Goal: Communication & Community: Answer question/provide support

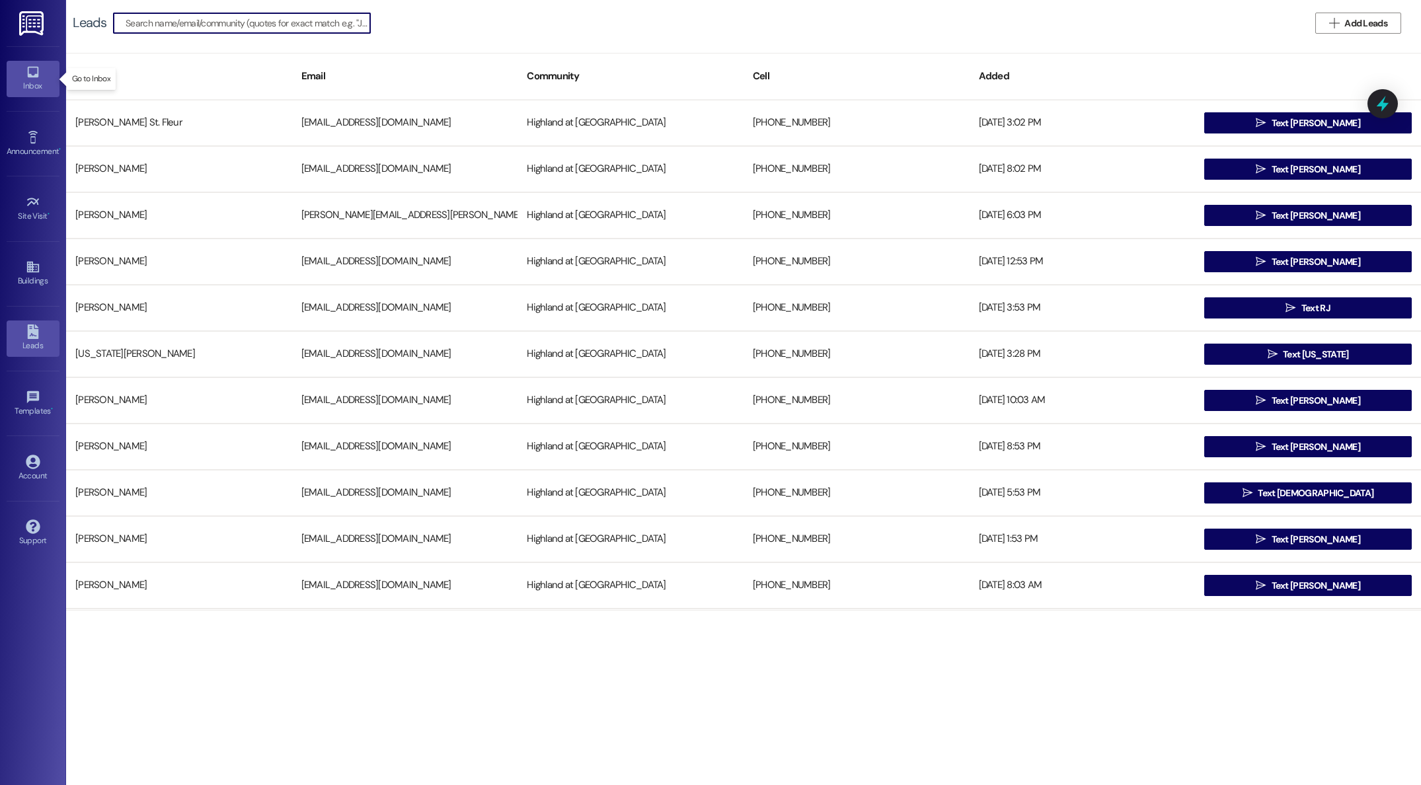
click at [24, 76] on link "Inbox" at bounding box center [33, 79] width 53 height 36
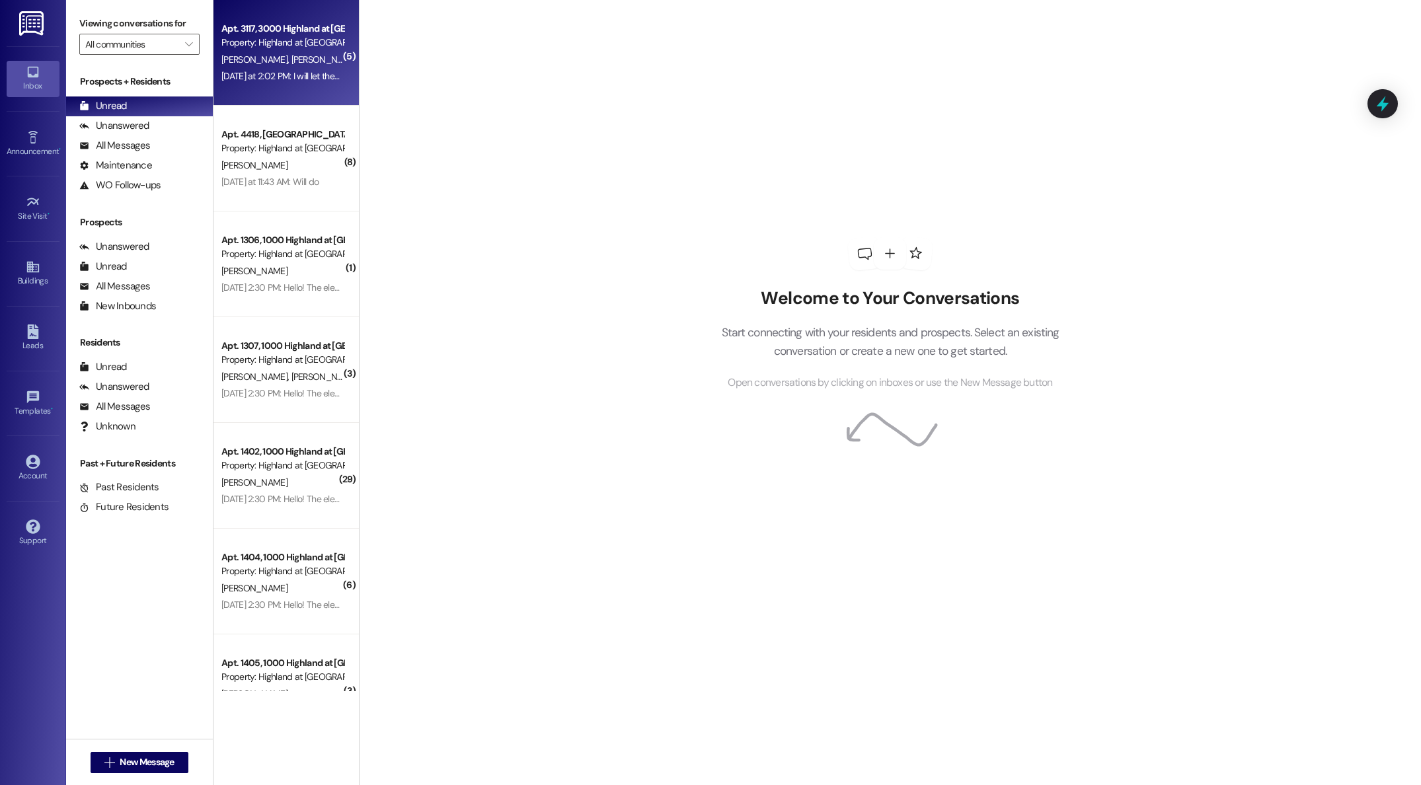
click at [282, 55] on div "[PERSON_NAME] [PERSON_NAME]" at bounding box center [282, 60] width 125 height 17
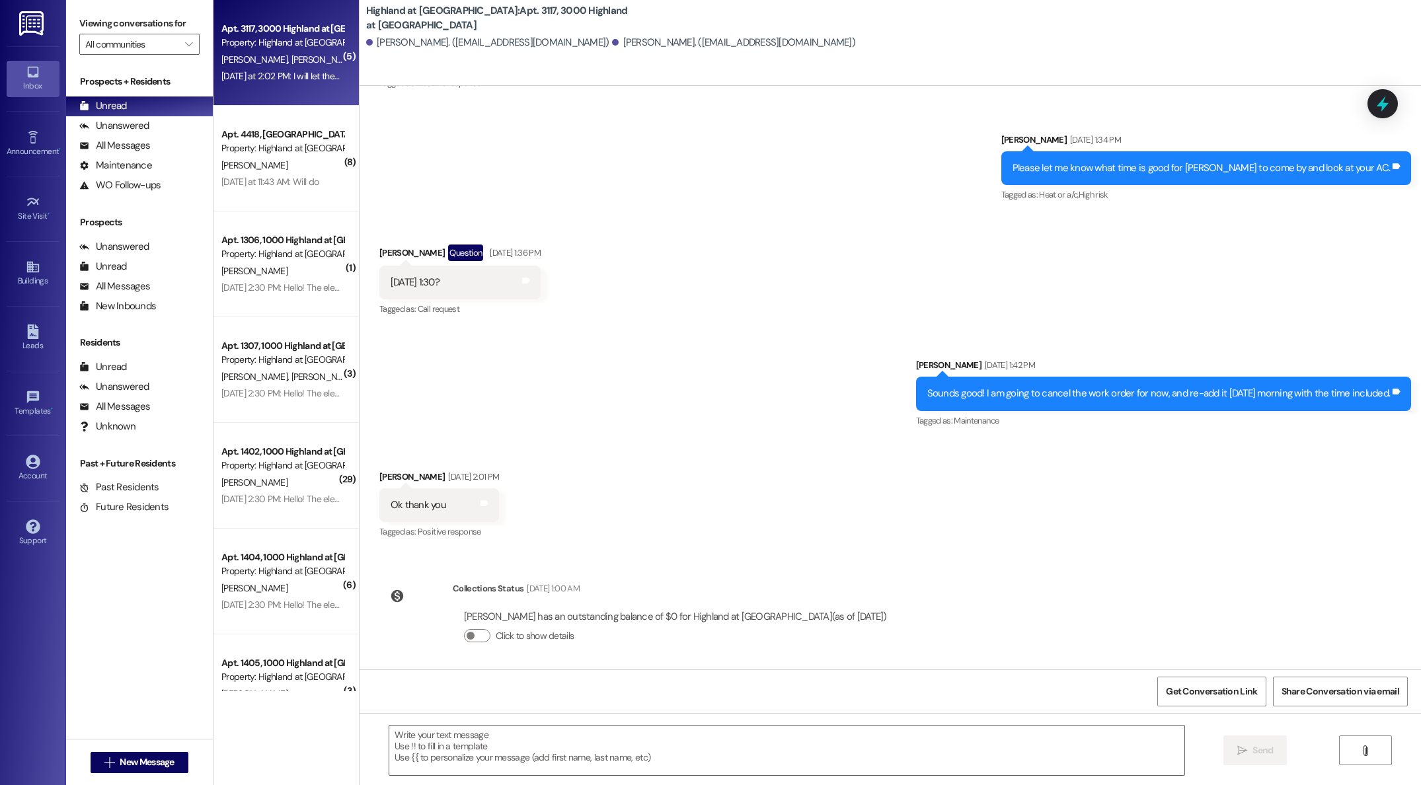
scroll to position [6359, 0]
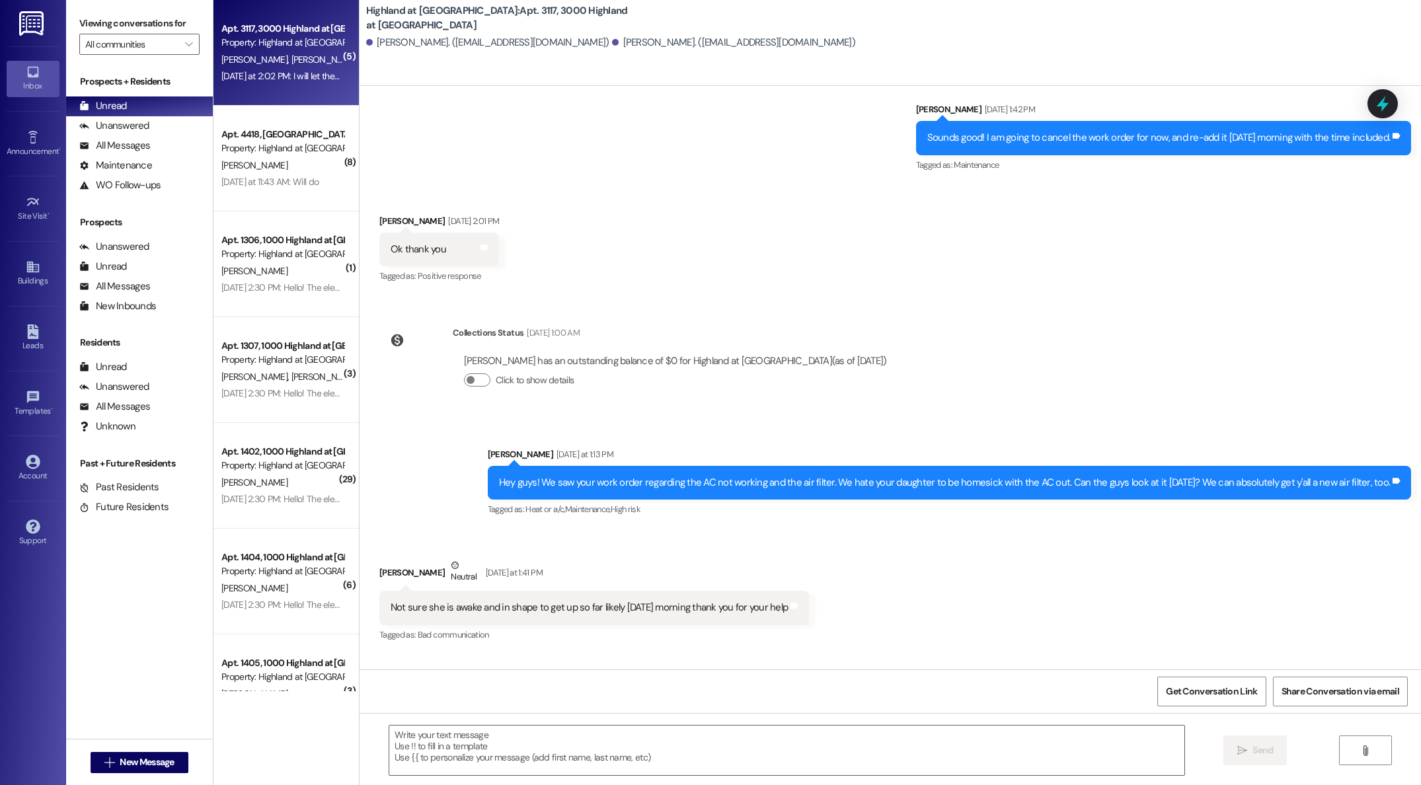
click at [294, 147] on div "Property: Highland at [GEOGRAPHIC_DATA]" at bounding box center [282, 148] width 122 height 14
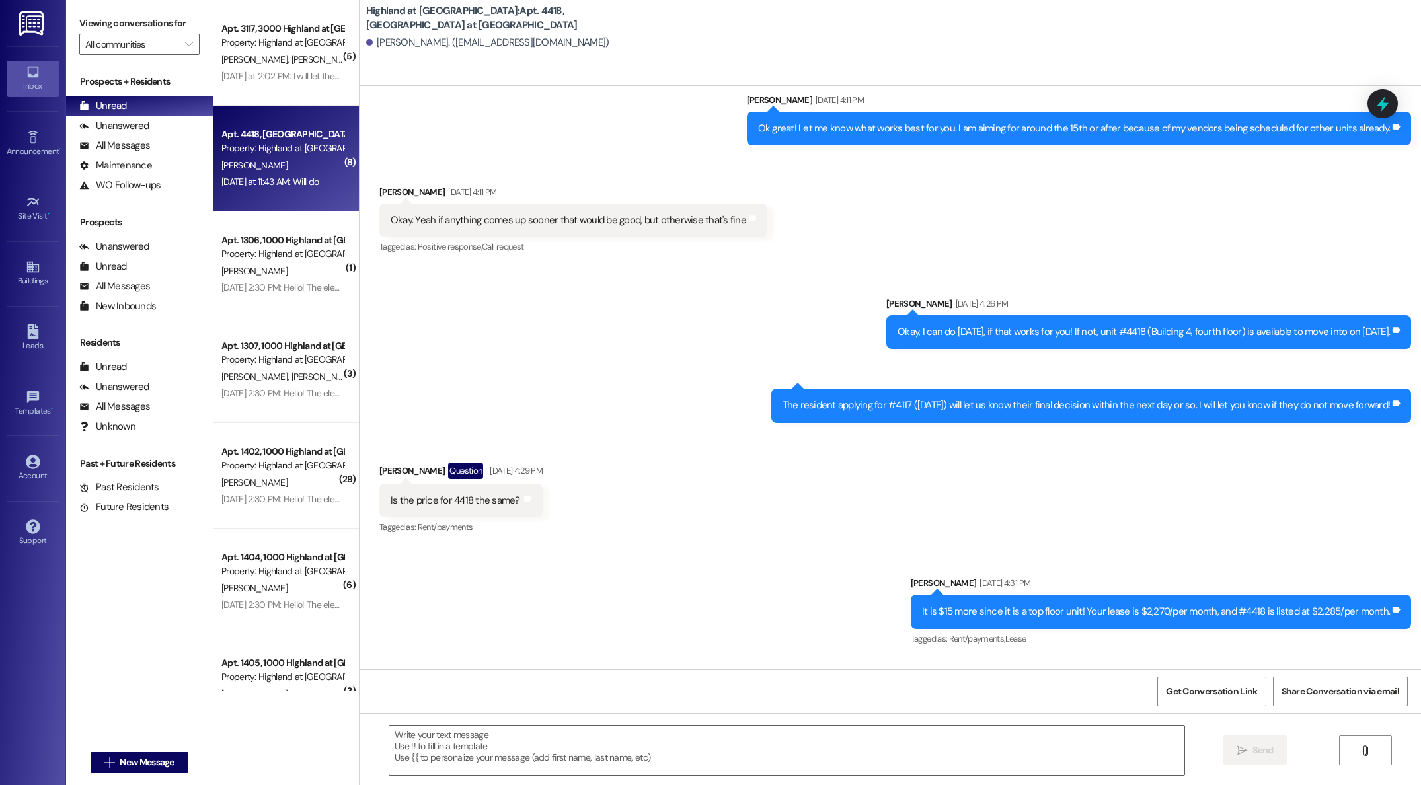
scroll to position [7419, 0]
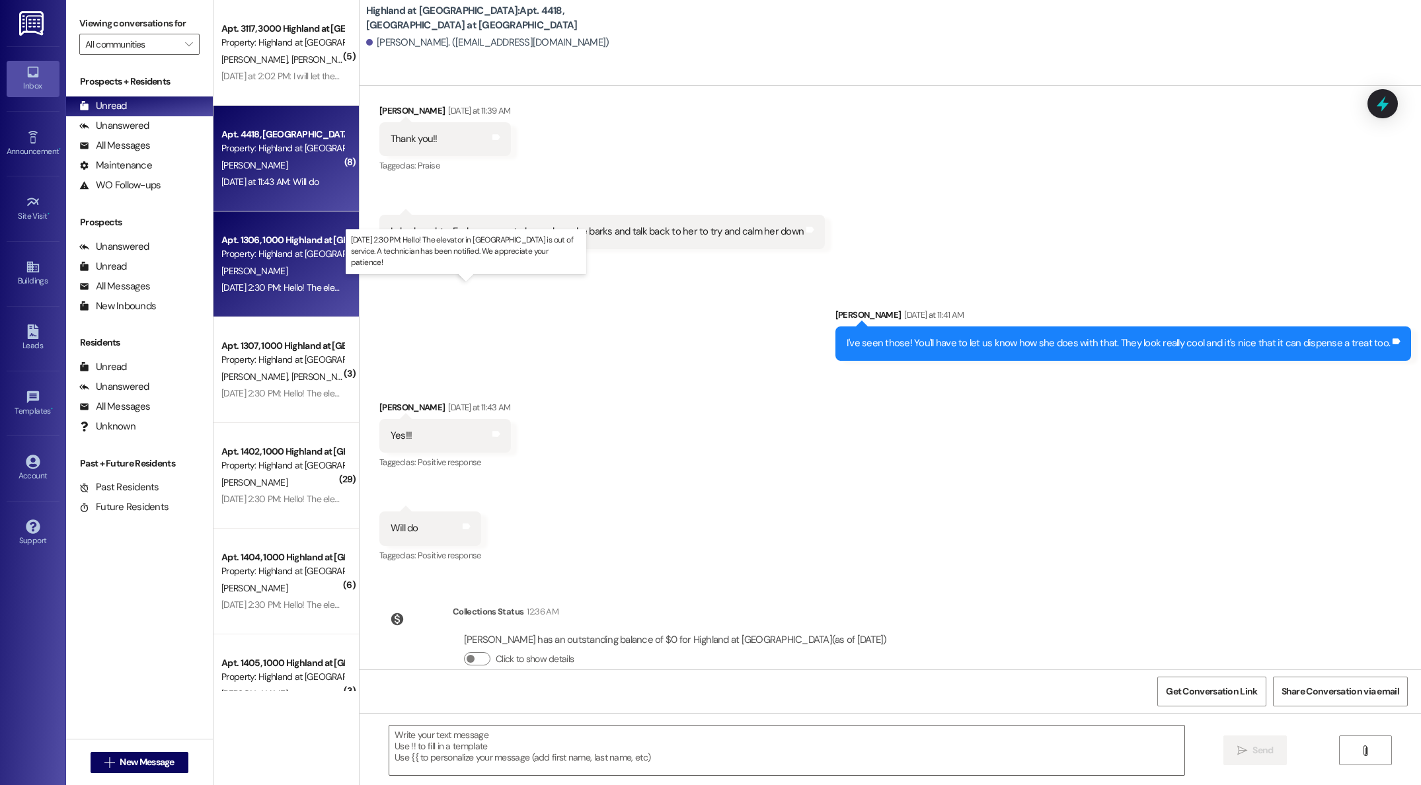
click at [292, 285] on div "[DATE] 2:30 PM: Hello! The elevator in [GEOGRAPHIC_DATA] is out of service. A t…" at bounding box center [485, 288] width 528 height 12
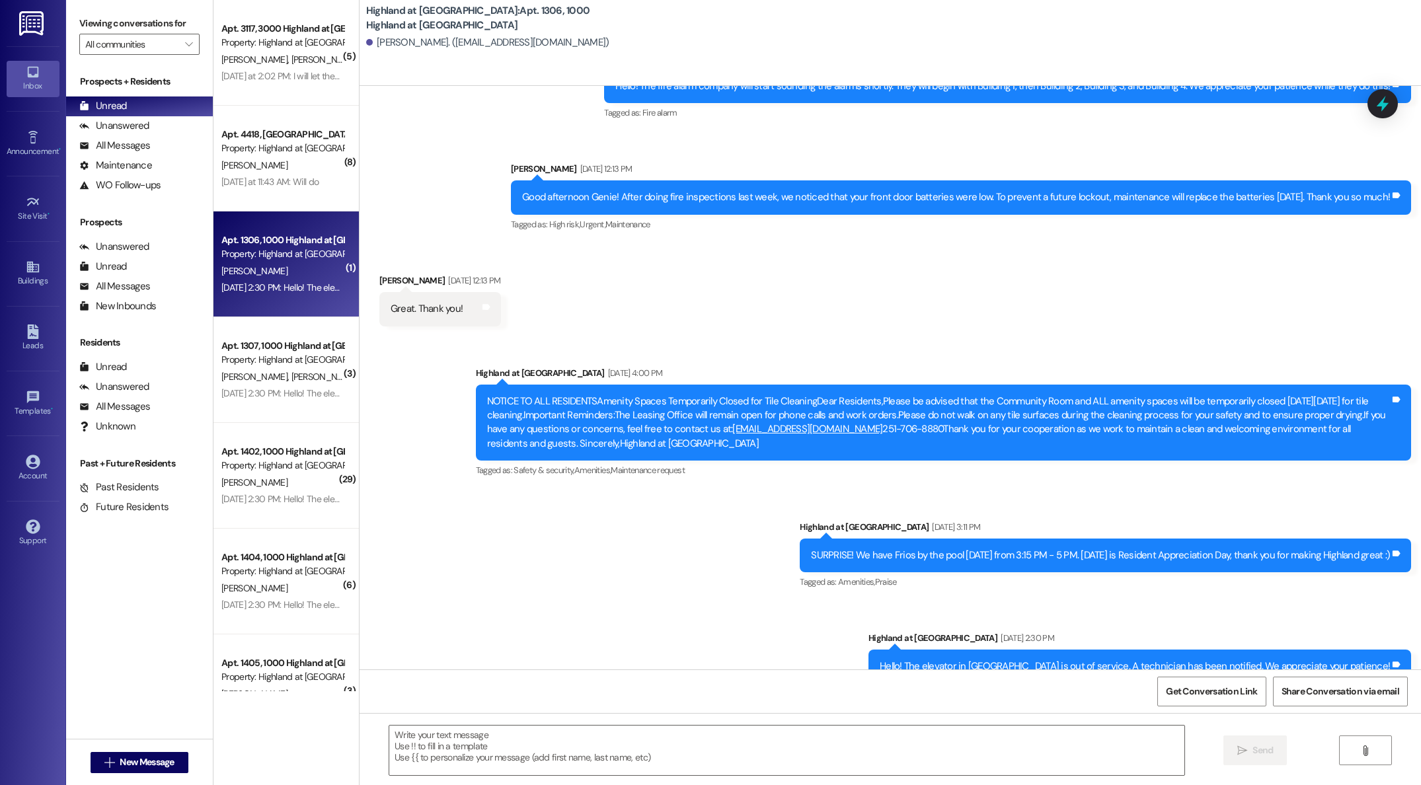
scroll to position [12572, 0]
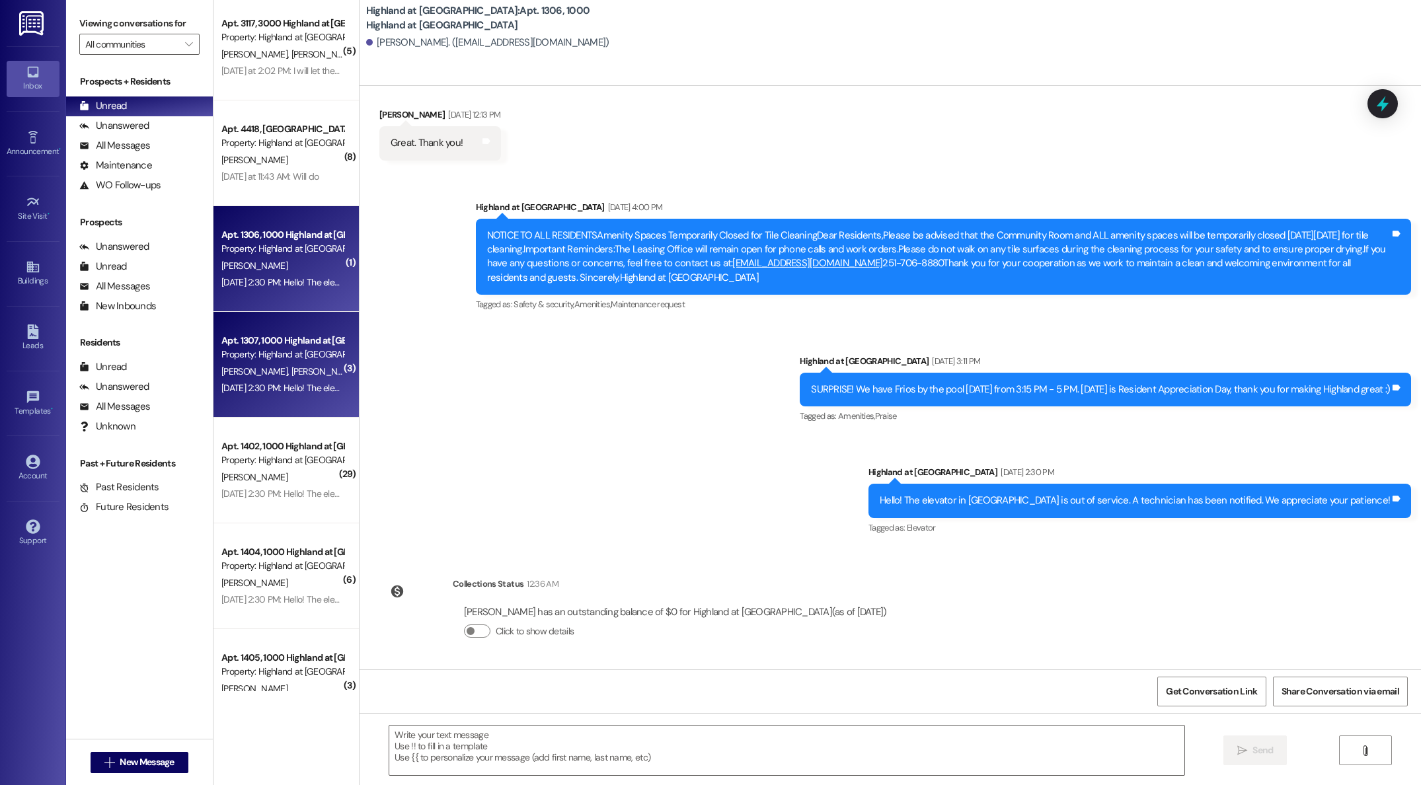
click at [285, 377] on div "( 5 ) Apt. 3117, [GEOGRAPHIC_DATA] at [GEOGRAPHIC_DATA] Property: [GEOGRAPHIC_D…" at bounding box center [286, 345] width 145 height 691
click at [276, 366] on div "( 5 ) Apt. 3117, [GEOGRAPHIC_DATA] at [GEOGRAPHIC_DATA] Property: [GEOGRAPHIC_D…" at bounding box center [286, 345] width 145 height 691
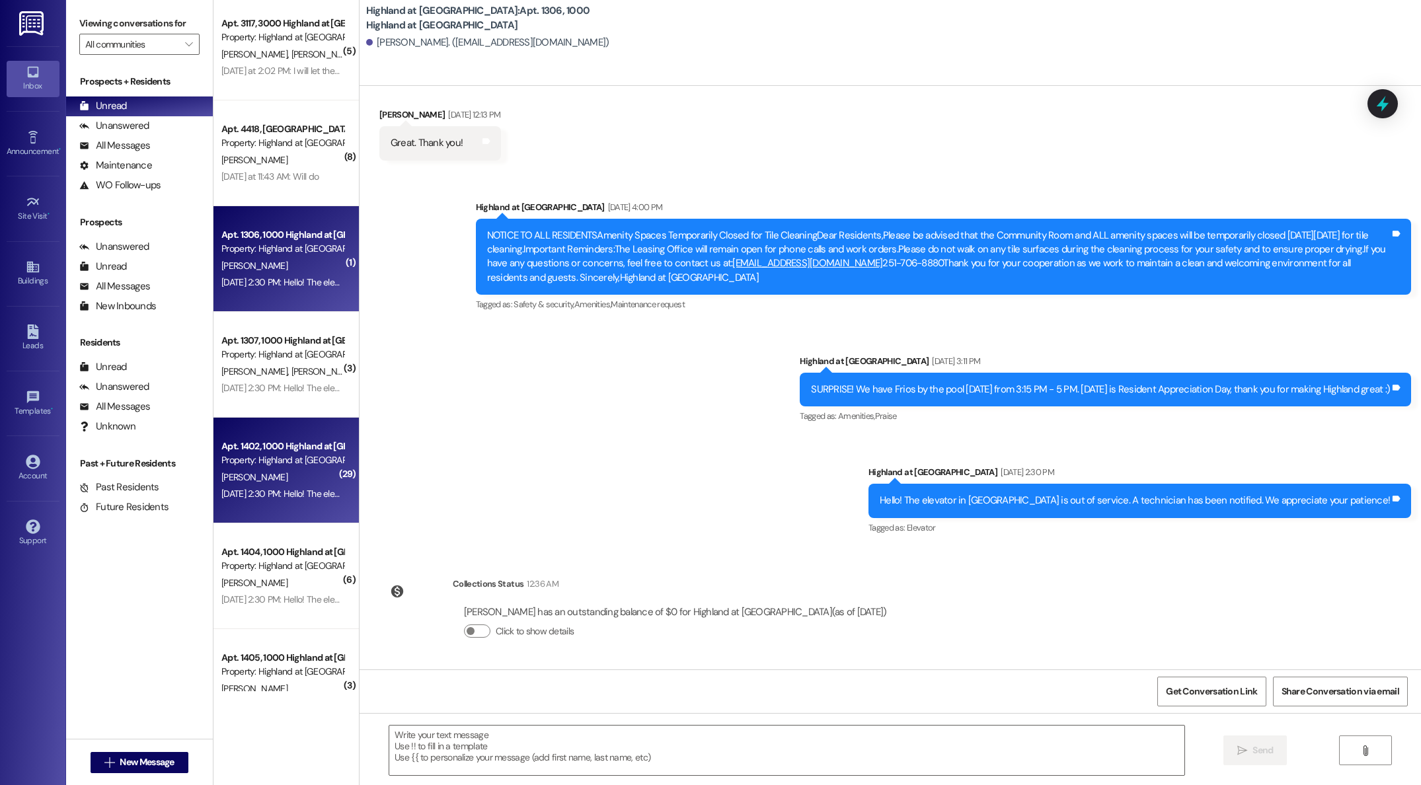
click at [271, 462] on div "Property: Highland at [GEOGRAPHIC_DATA]" at bounding box center [282, 460] width 122 height 14
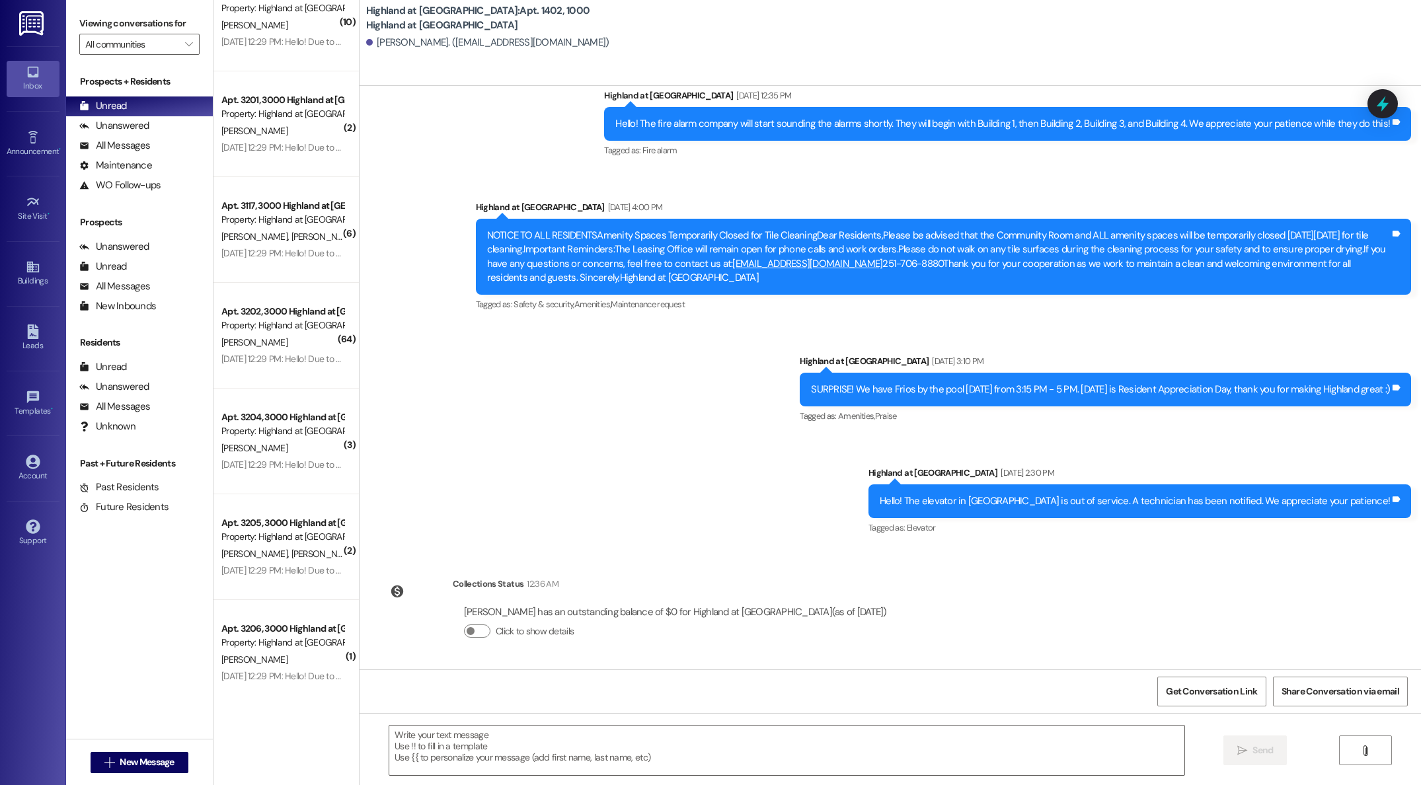
scroll to position [1518, 0]
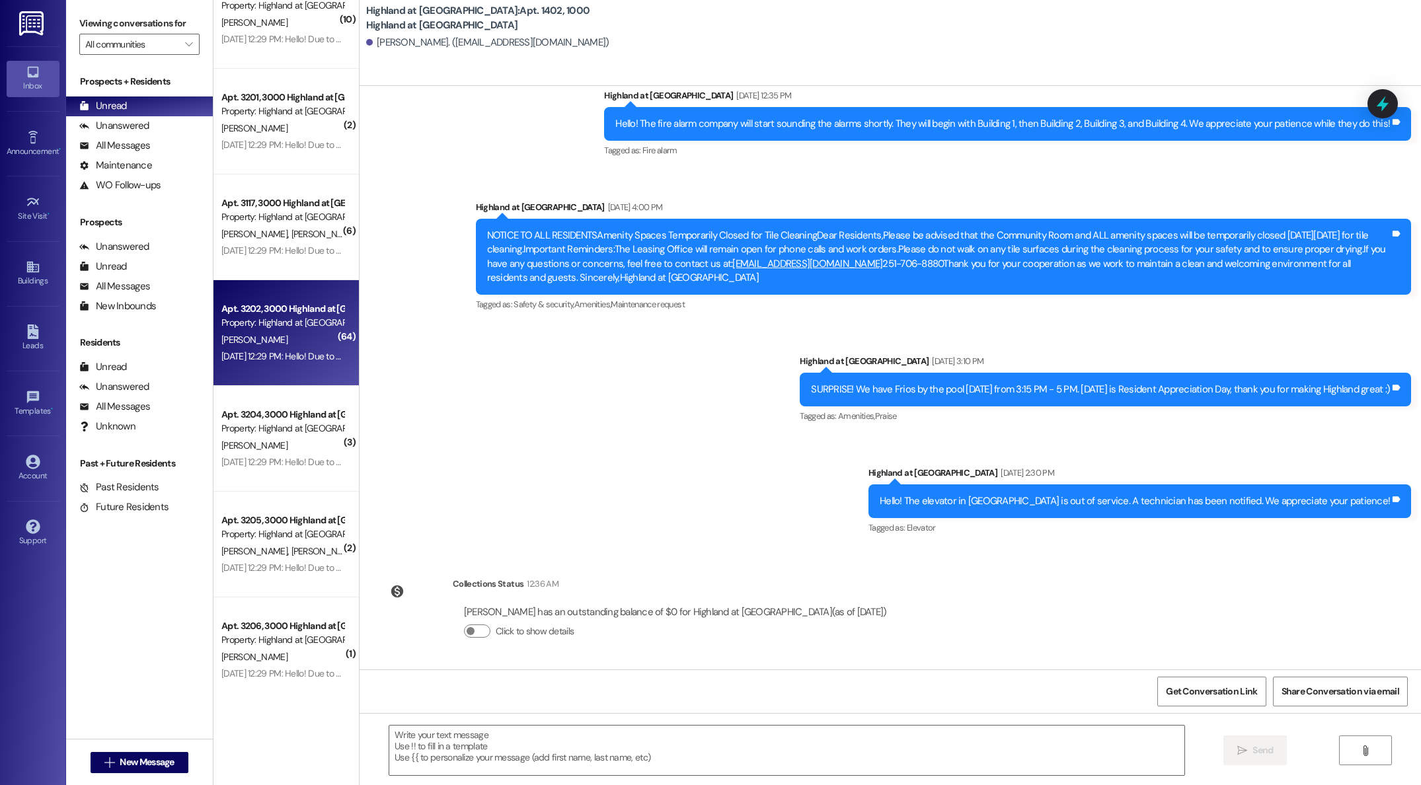
click at [248, 348] on div "[PERSON_NAME]" at bounding box center [282, 340] width 125 height 17
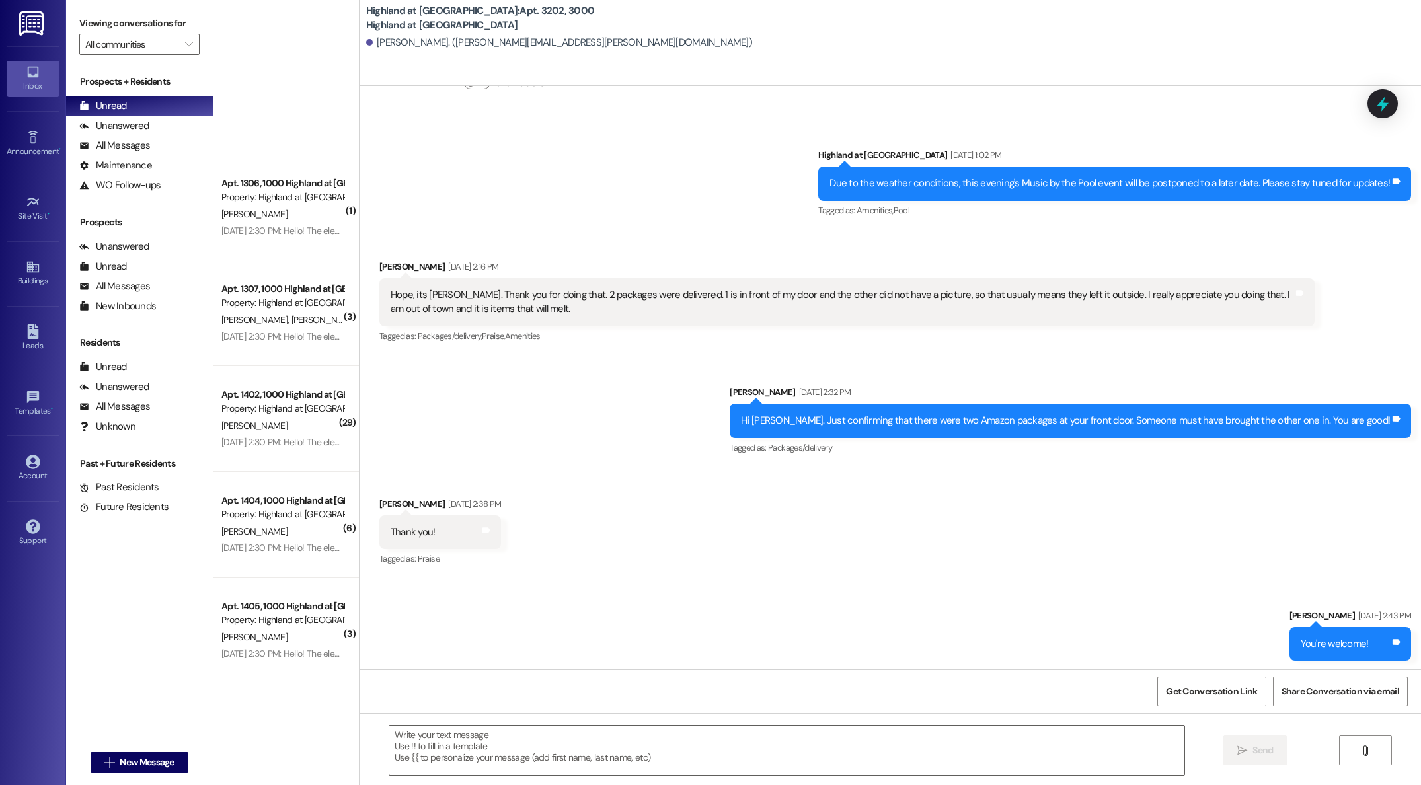
scroll to position [0, 0]
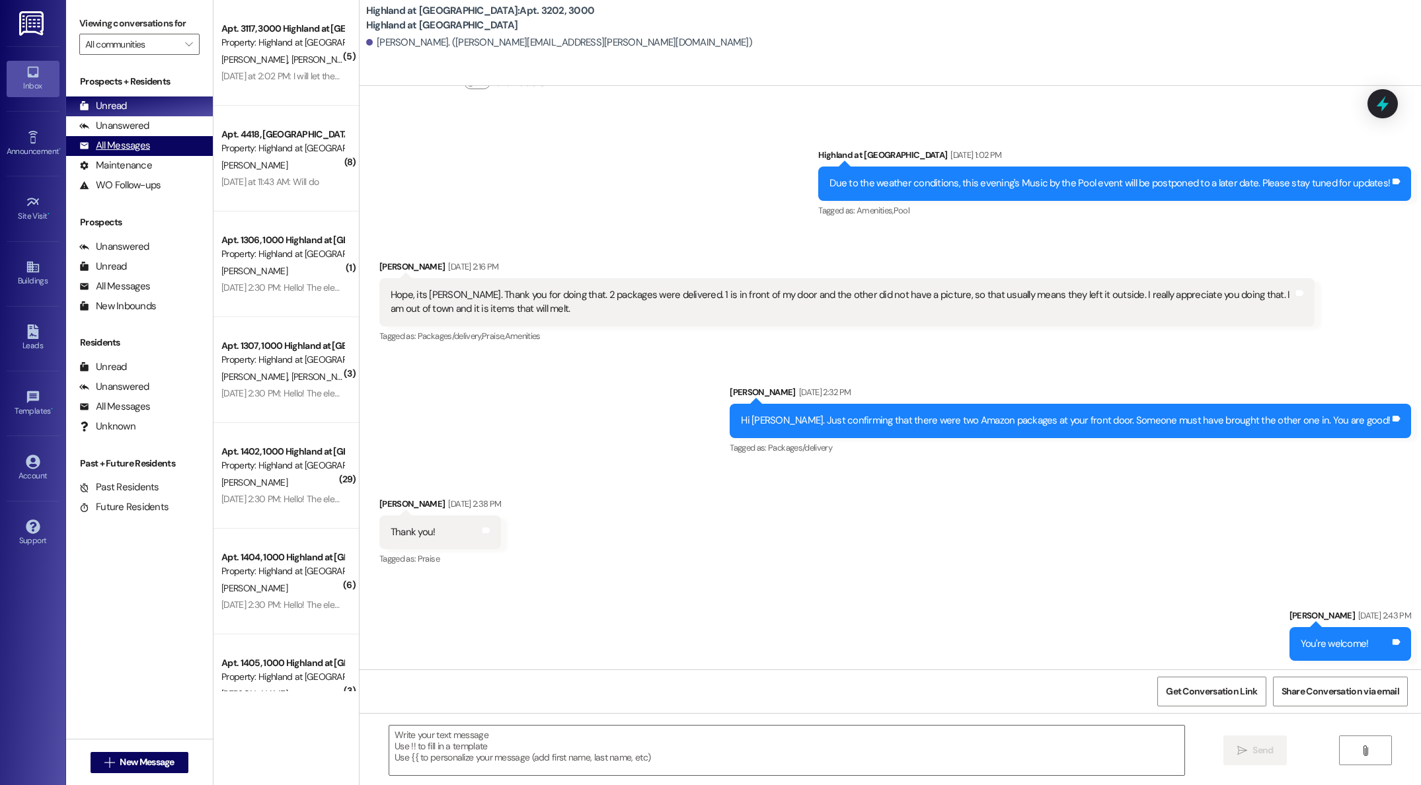
click at [136, 148] on div "All Messages" at bounding box center [114, 146] width 71 height 14
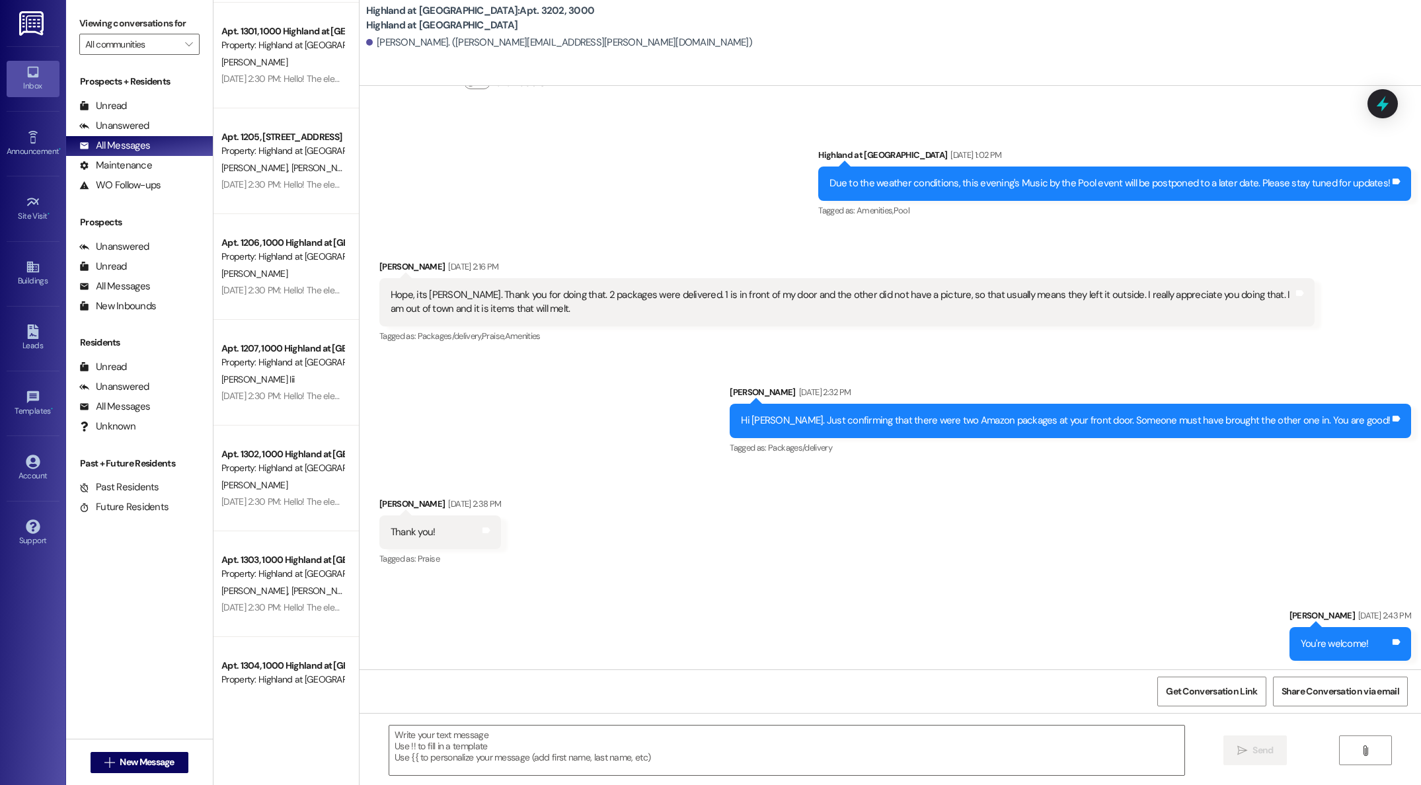
scroll to position [847, 0]
click at [136, 761] on span "New Message" at bounding box center [147, 763] width 54 height 14
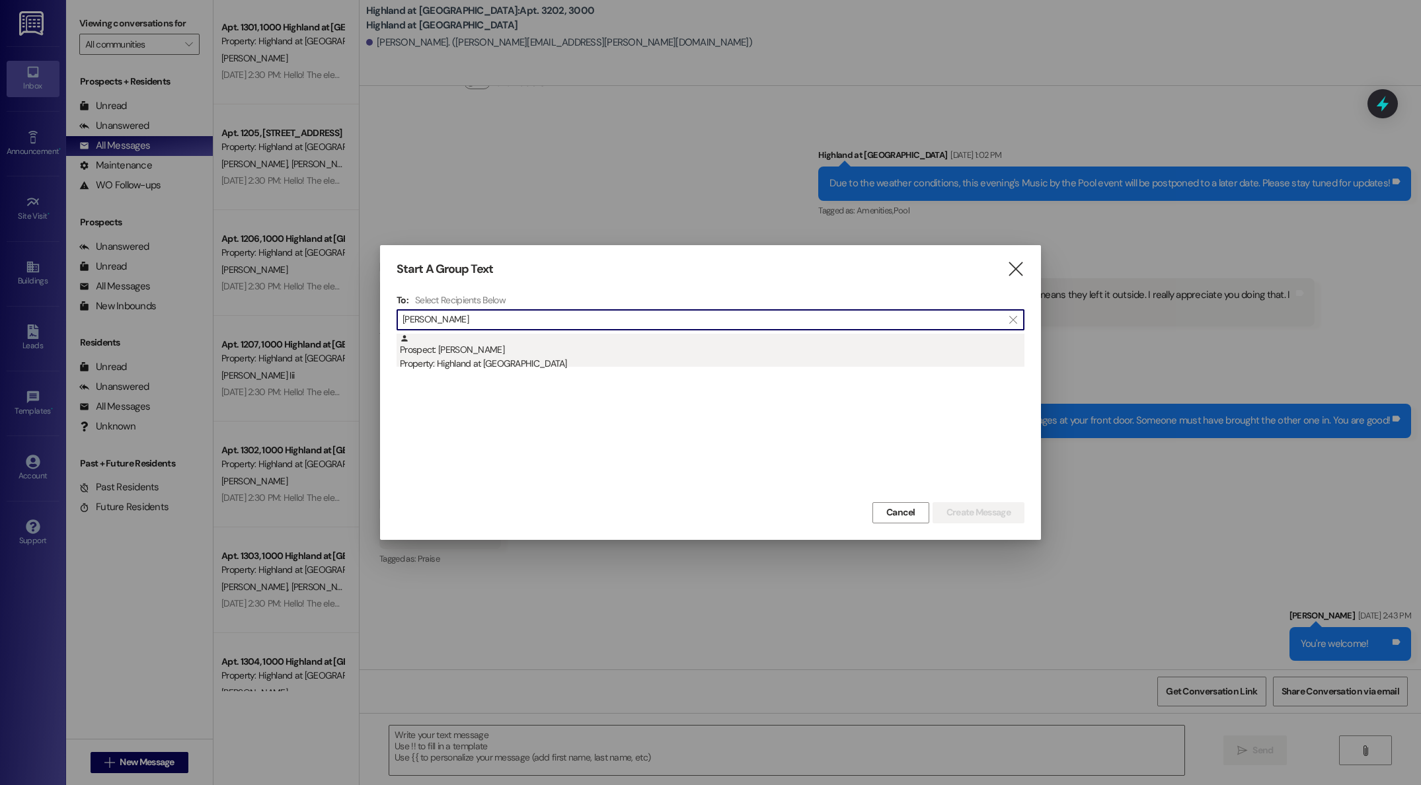
type input "[PERSON_NAME]"
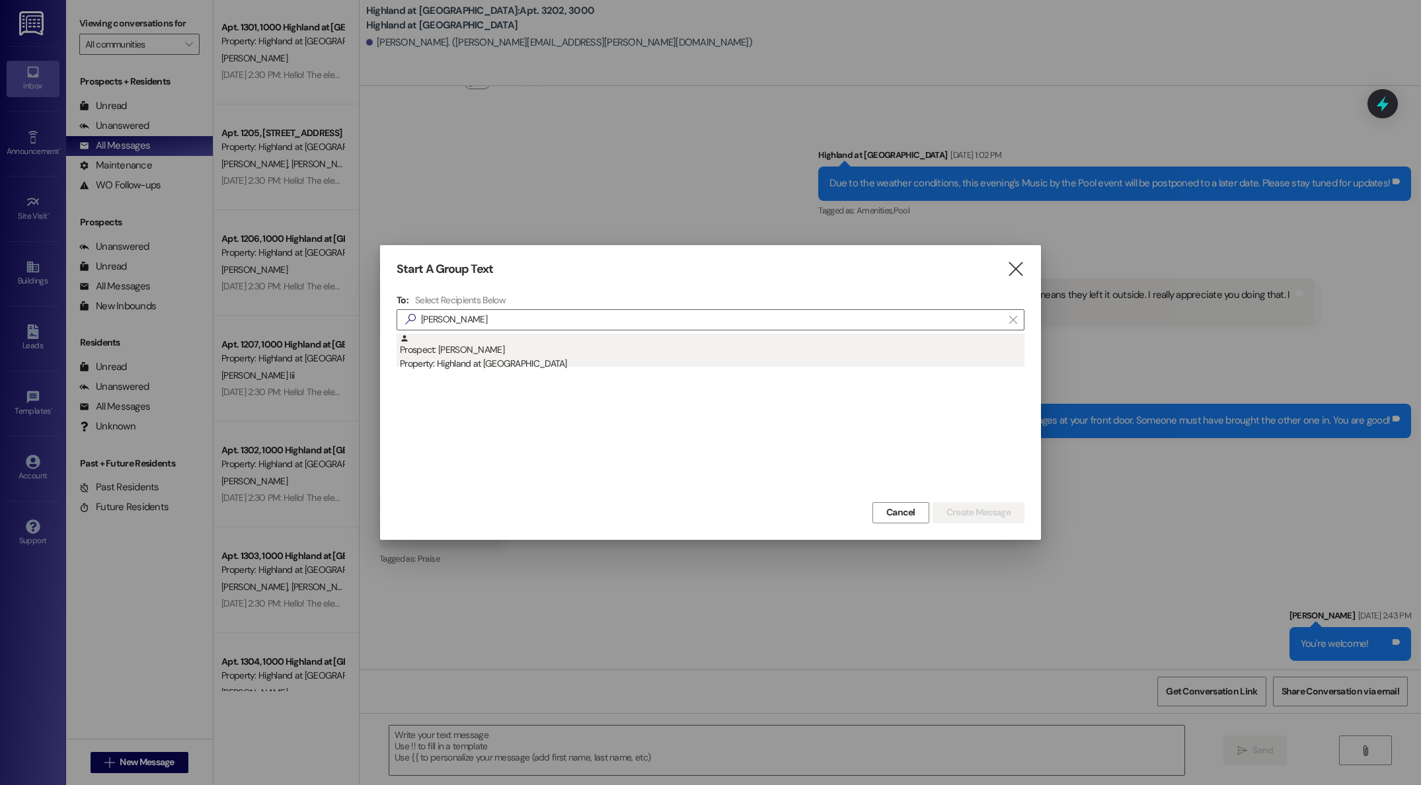
click at [494, 356] on div "Prospect: [PERSON_NAME] Property: Highland at [GEOGRAPHIC_DATA]" at bounding box center [712, 353] width 625 height 38
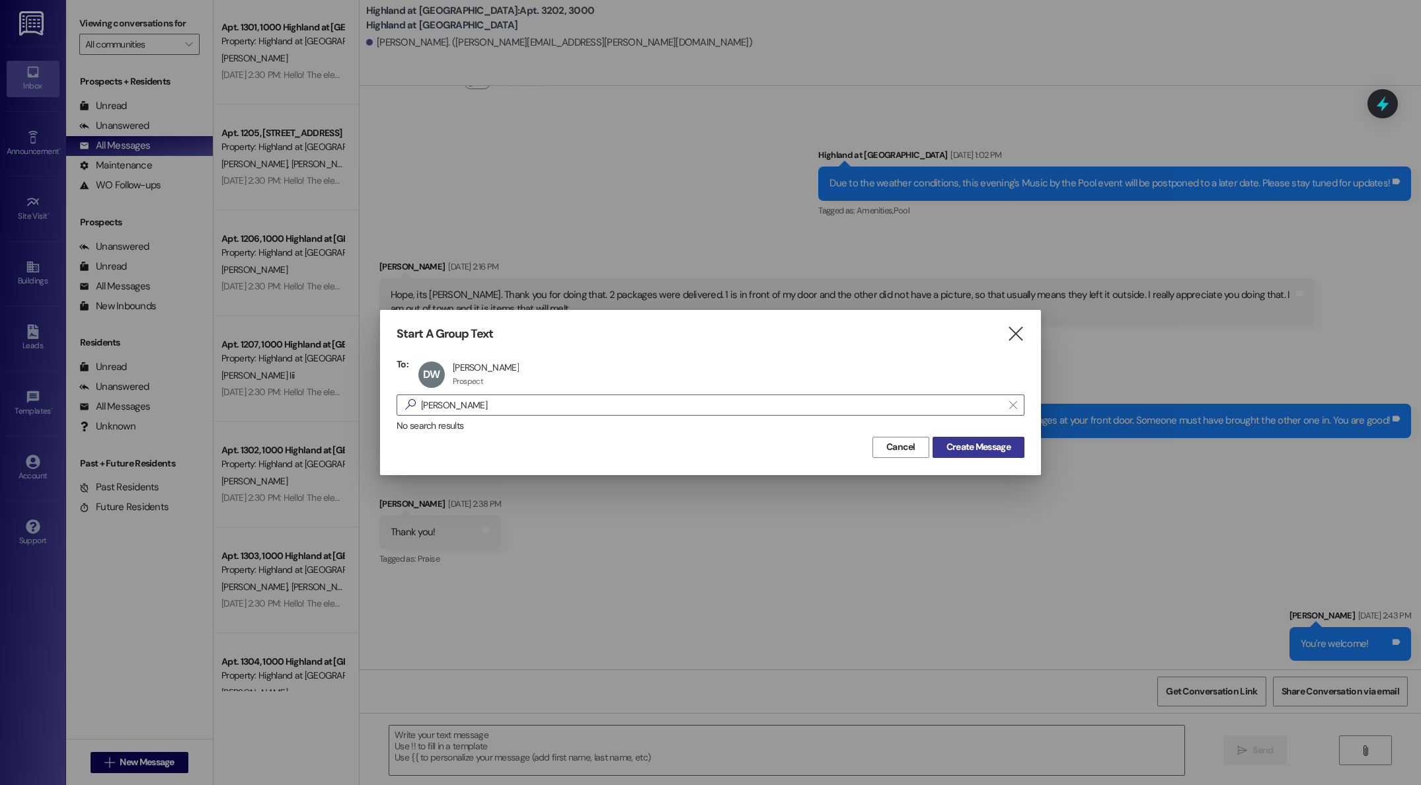
click at [981, 445] on span "Create Message" at bounding box center [979, 447] width 64 height 14
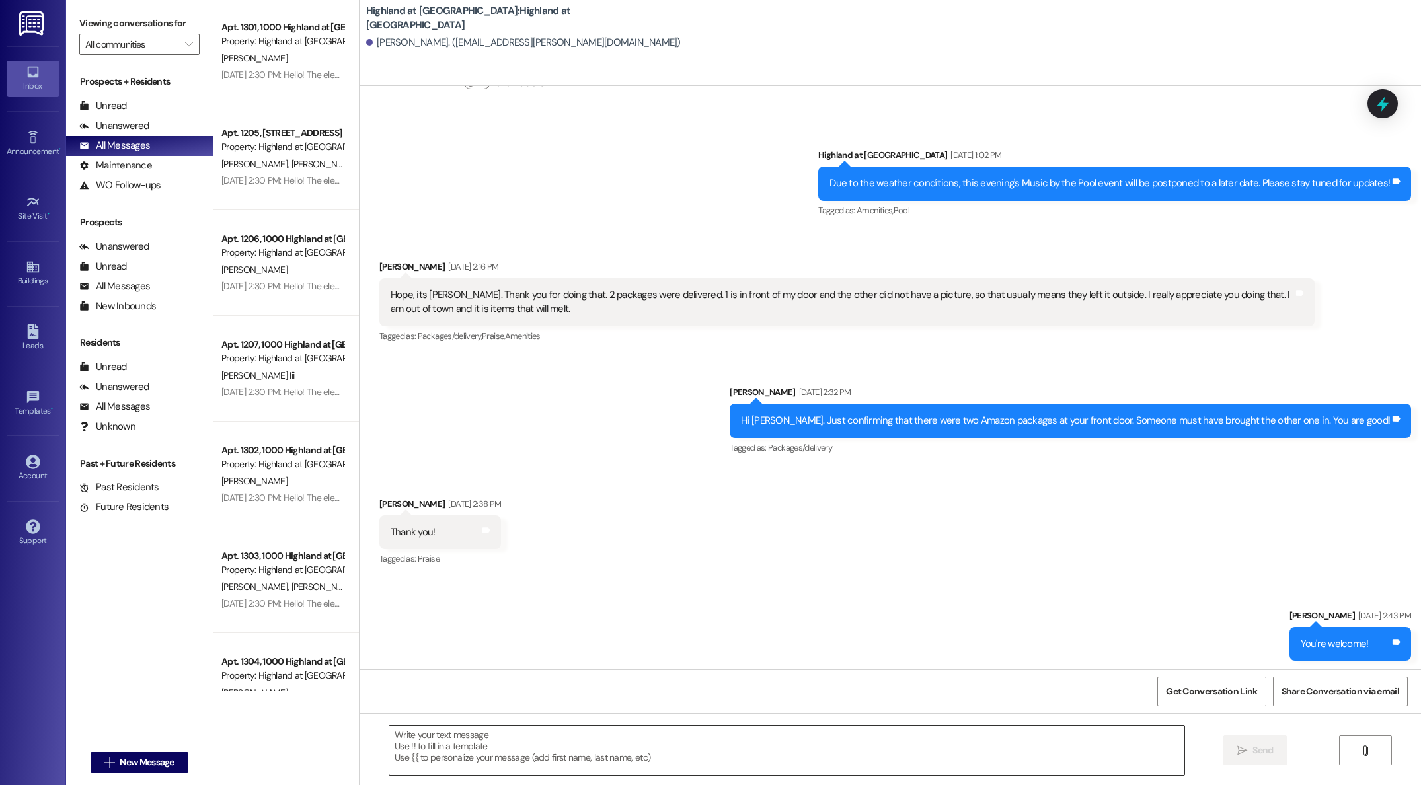
scroll to position [1, 0]
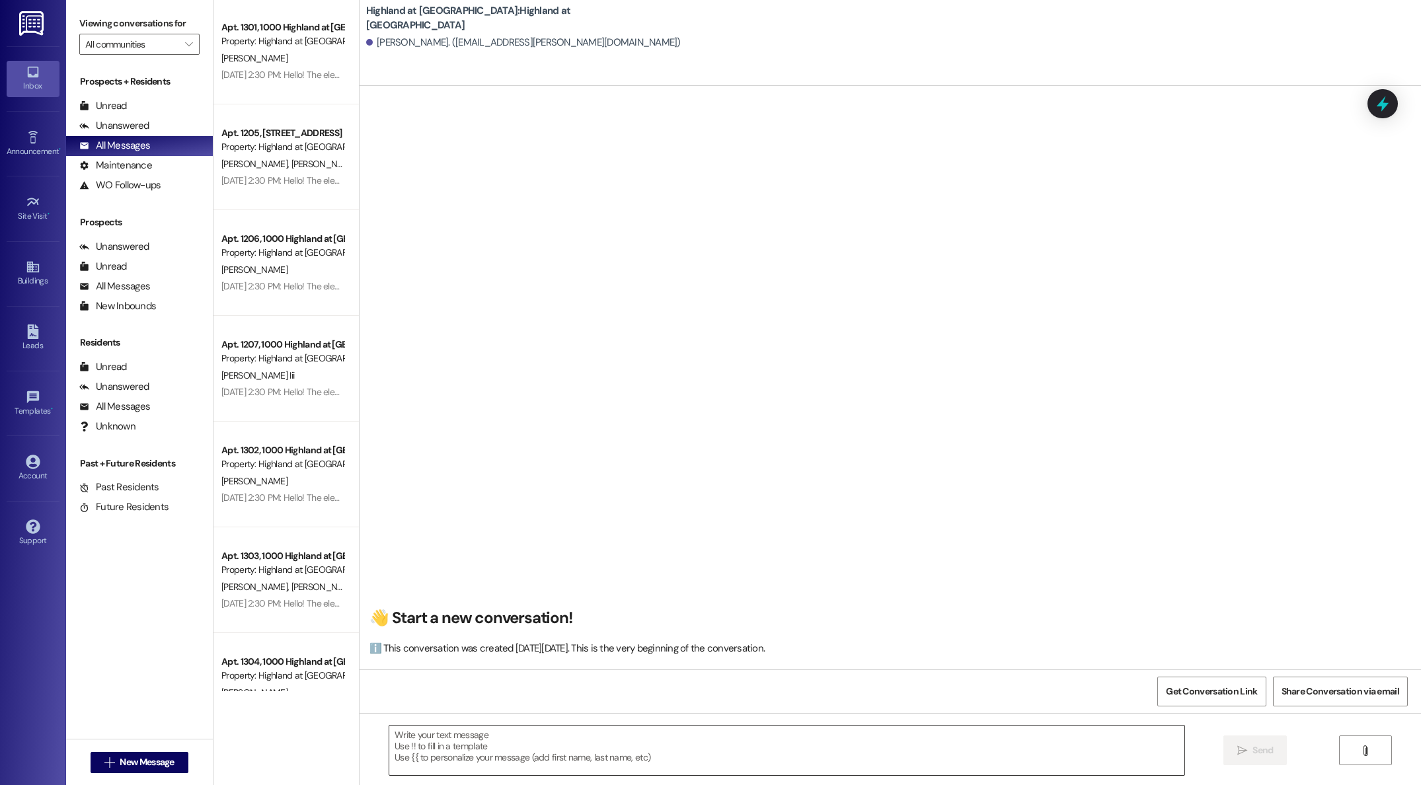
click at [553, 746] on textarea at bounding box center [786, 751] width 795 height 50
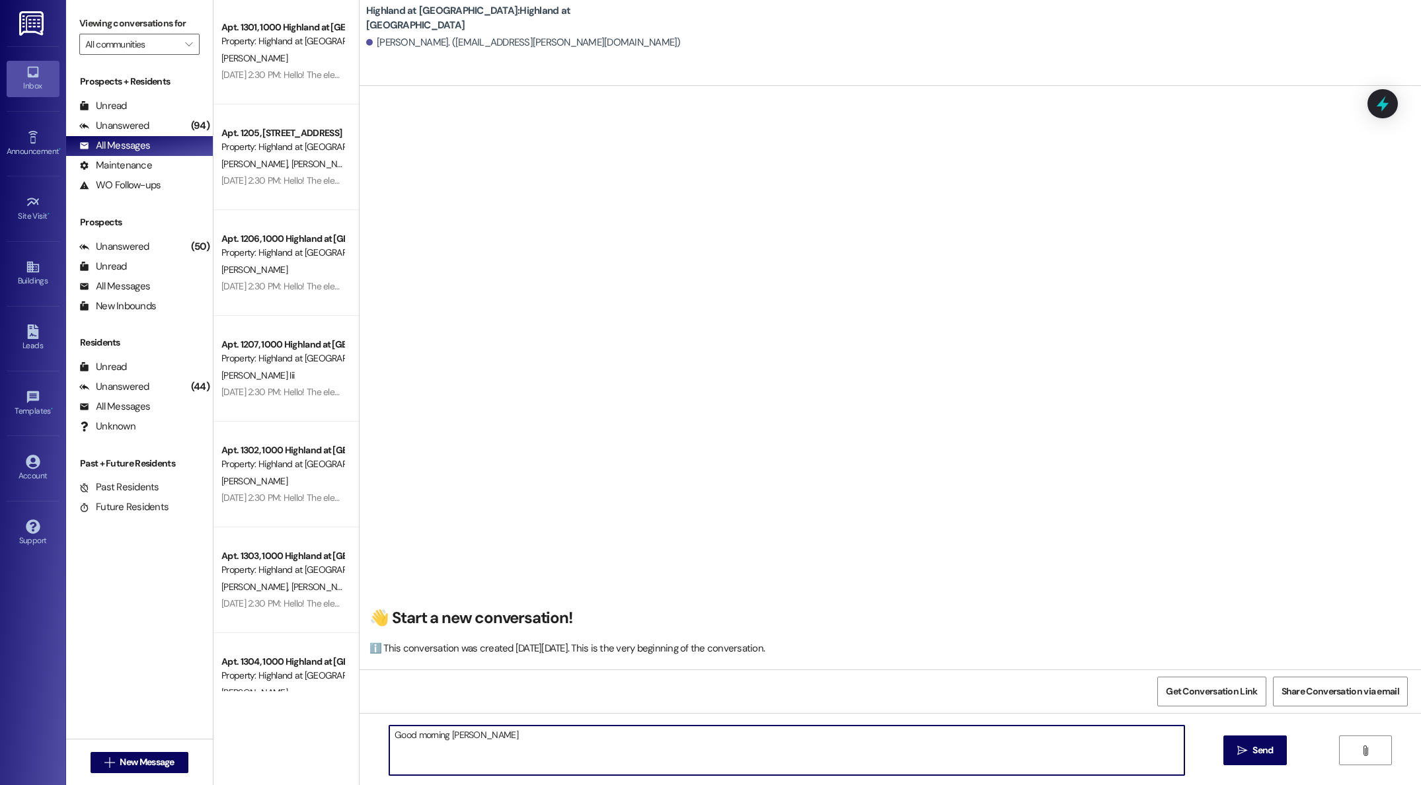
type textarea "Good morning [PERSON_NAME],"
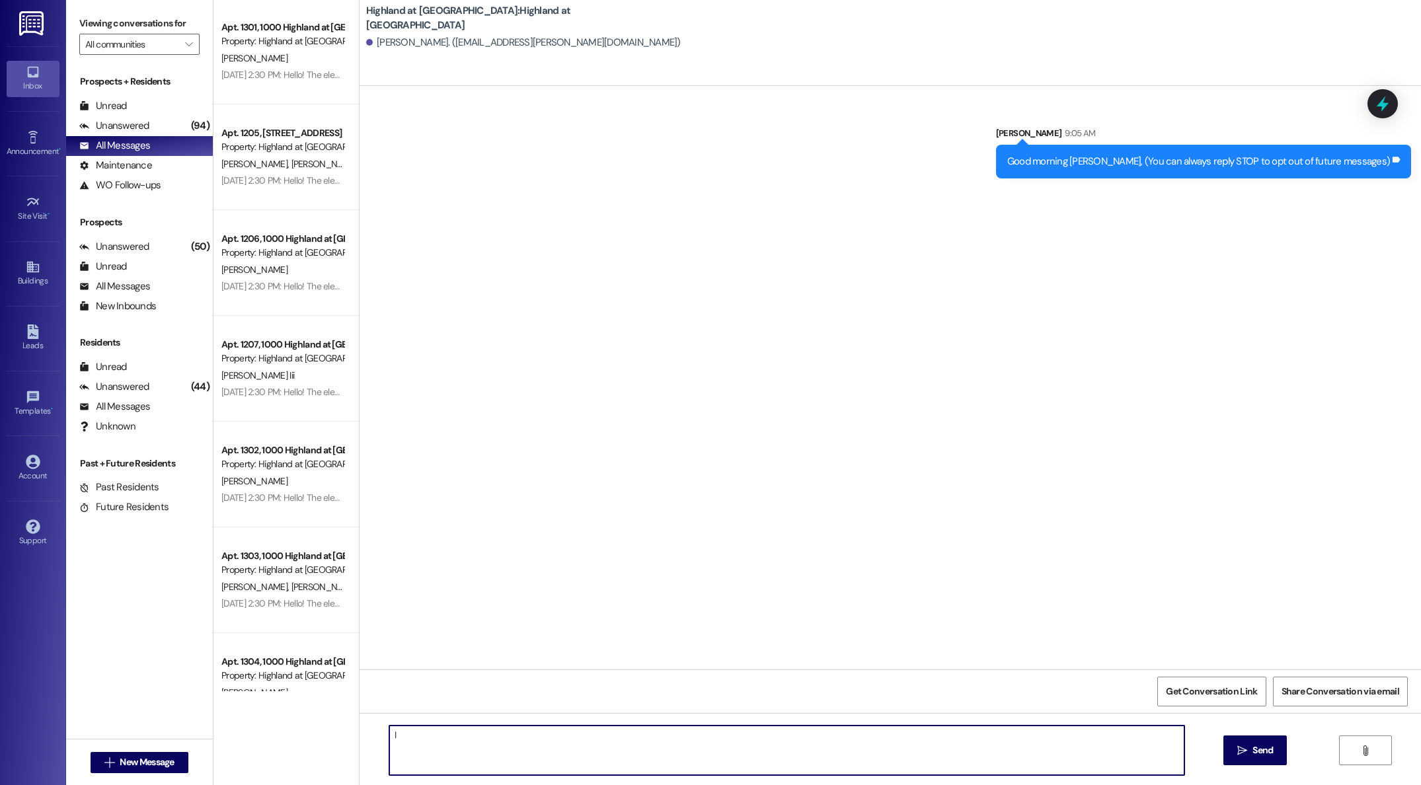
type textarea "I"
type textarea "This is [PERSON_NAME] from Highland at [GEOGRAPHIC_DATA]. I am just following u…"
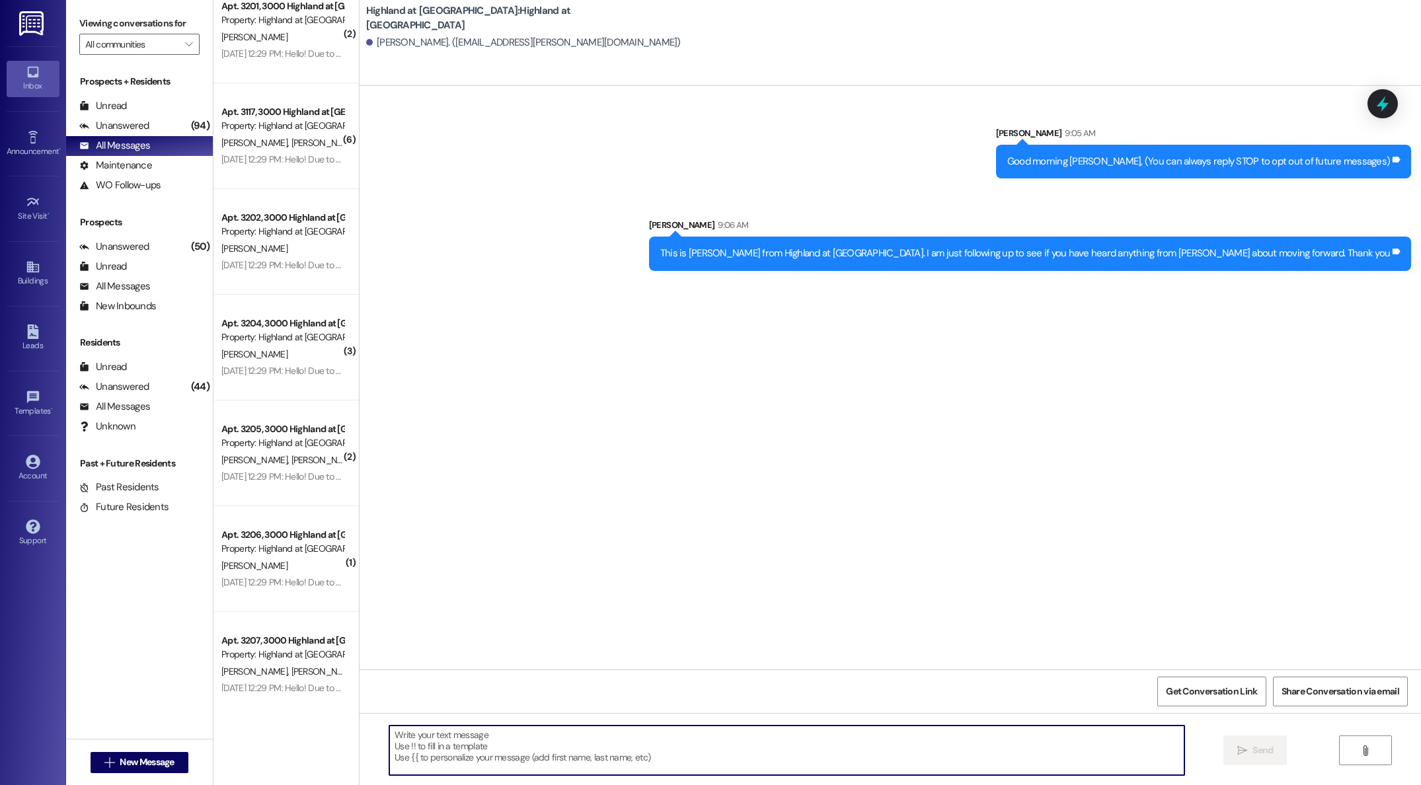
scroll to position [4597, 0]
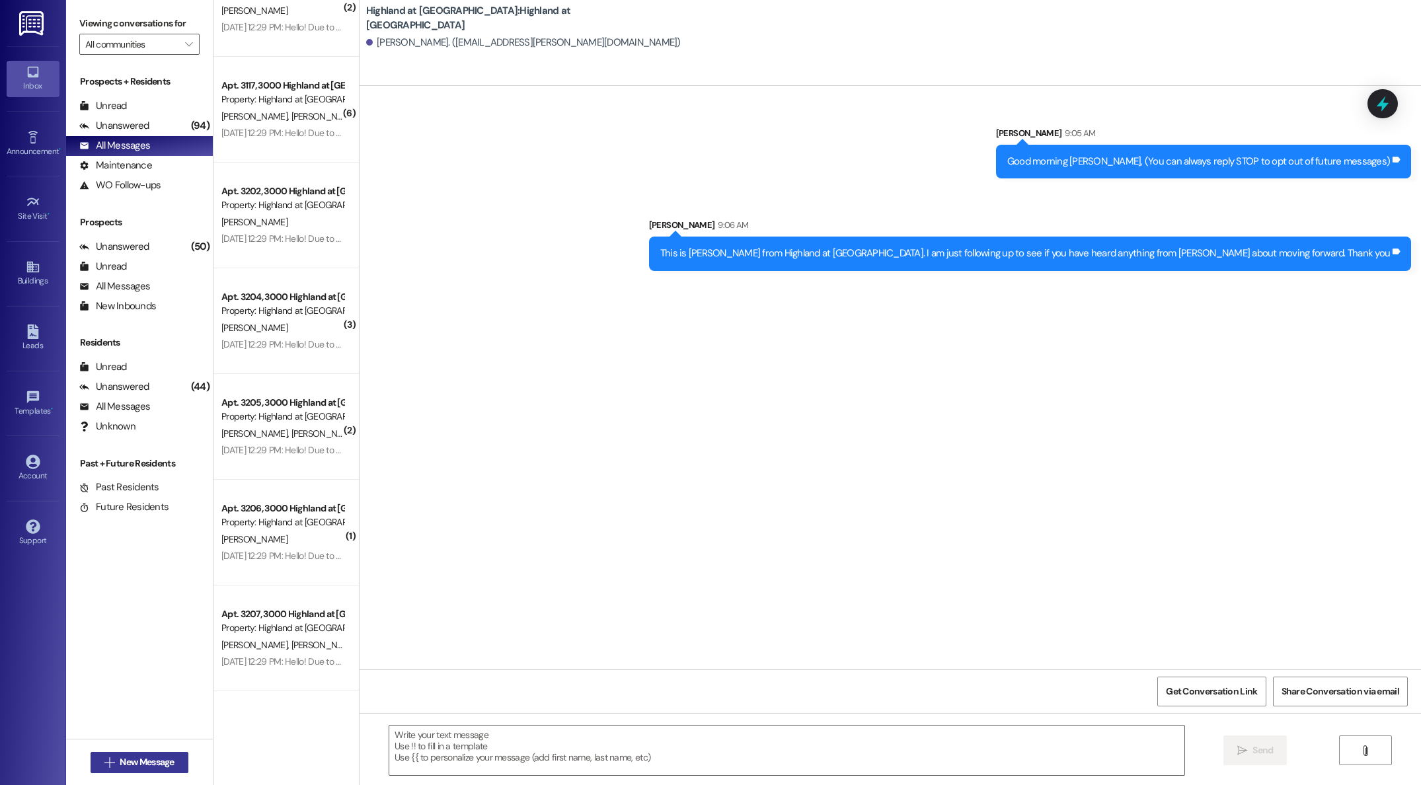
click at [133, 758] on span "New Message" at bounding box center [147, 763] width 54 height 14
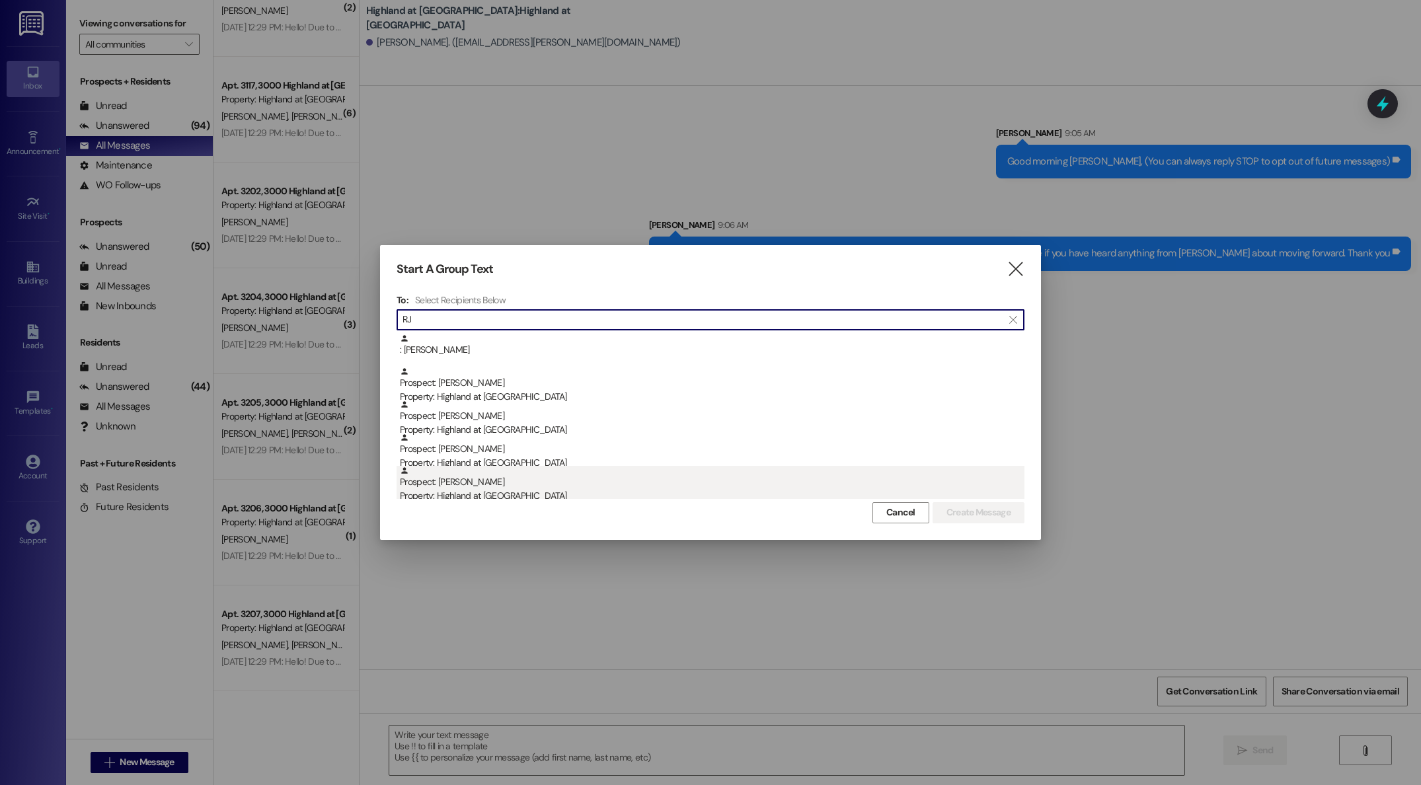
type input "RJ"
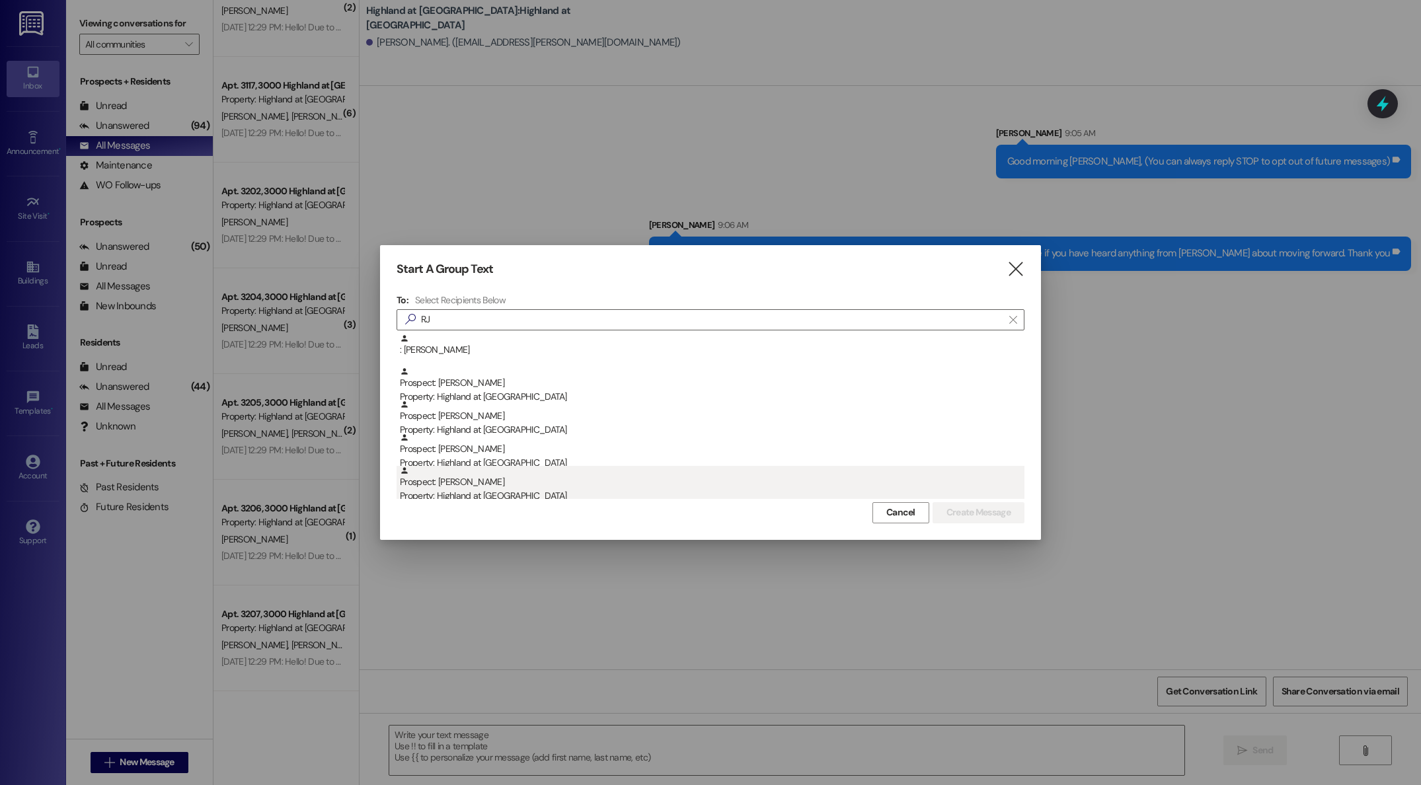
click at [457, 487] on div "Prospect: [GEOGRAPHIC_DATA][PERSON_NAME] Property: Highland at [GEOGRAPHIC_DATA]" at bounding box center [712, 485] width 625 height 38
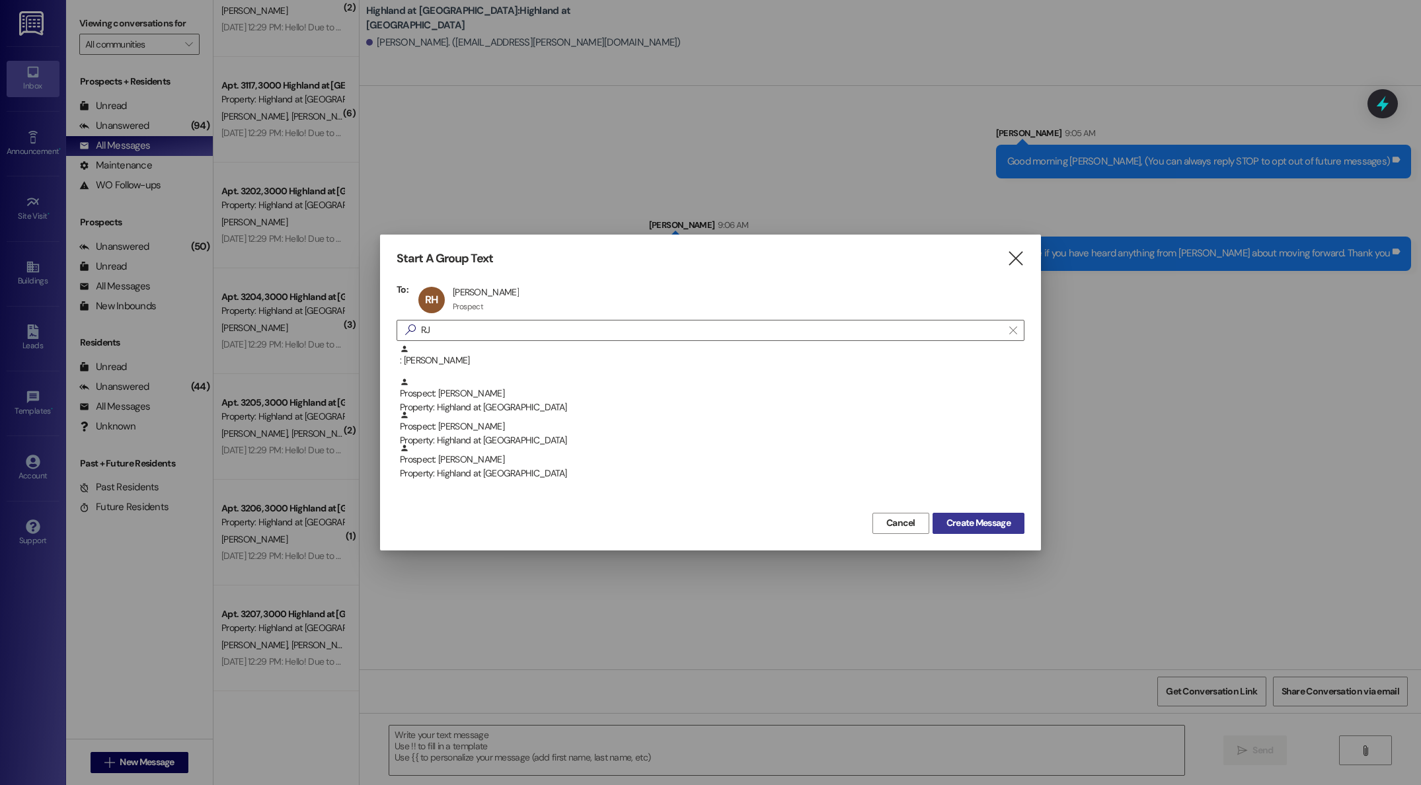
click at [958, 525] on span "Create Message" at bounding box center [979, 523] width 64 height 14
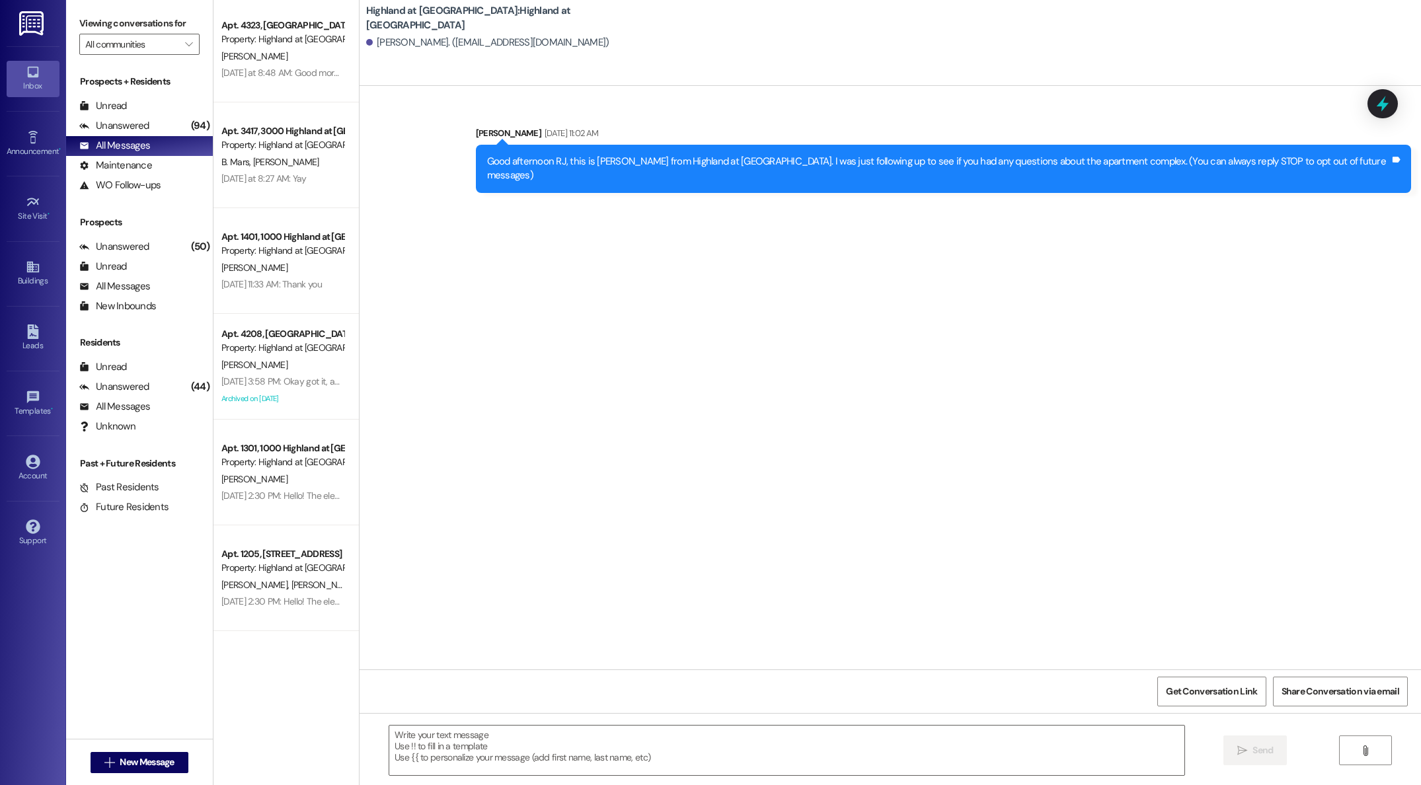
scroll to position [0, 0]
